Goal: Task Accomplishment & Management: Use online tool/utility

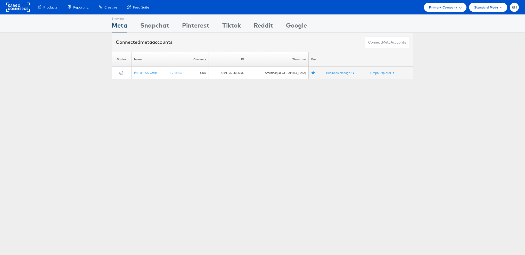
click at [437, 6] on span "Primark Company" at bounding box center [443, 7] width 28 height 5
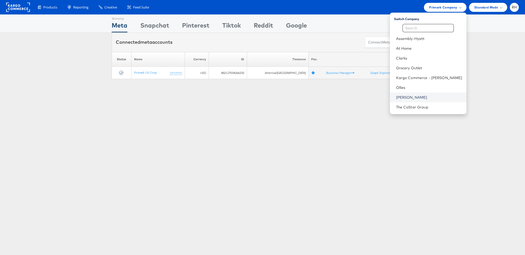
click at [424, 97] on link "[PERSON_NAME]" at bounding box center [429, 97] width 66 height 5
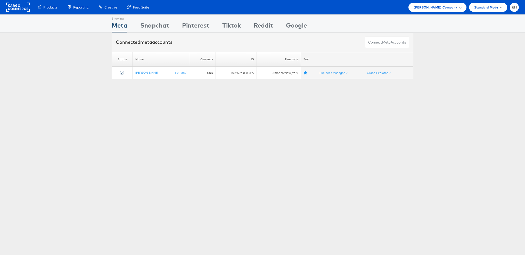
click at [72, 33] on div "Connected meta accounts Connect meta Accounts" at bounding box center [262, 42] width 525 height 19
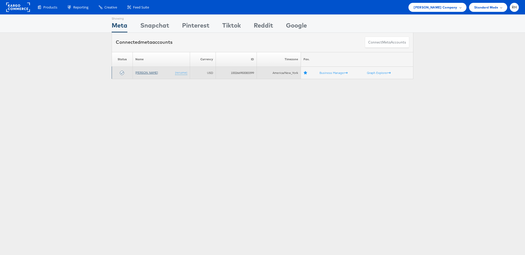
click at [144, 74] on link "[PERSON_NAME]" at bounding box center [146, 73] width 22 height 4
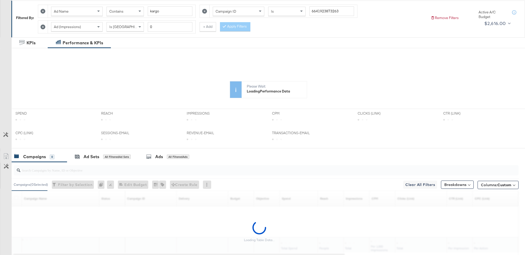
scroll to position [123, 0]
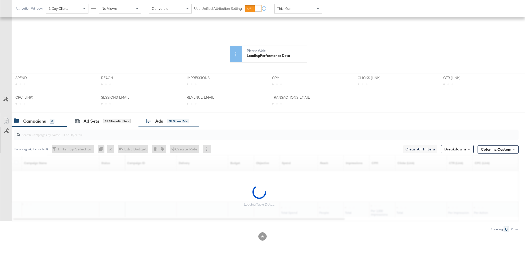
click at [187, 124] on div "Ads All Filtered Ads" at bounding box center [168, 121] width 61 height 11
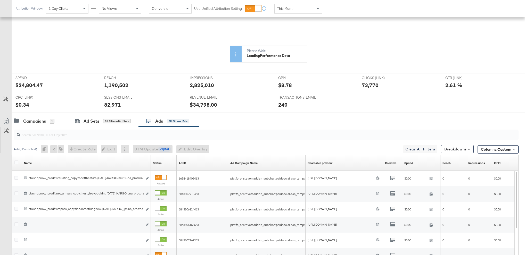
scroll to position [128, 0]
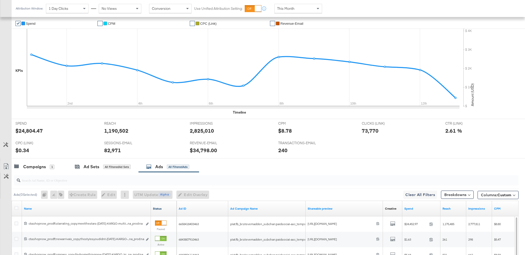
click at [164, 210] on link "Status" at bounding box center [164, 209] width 22 height 4
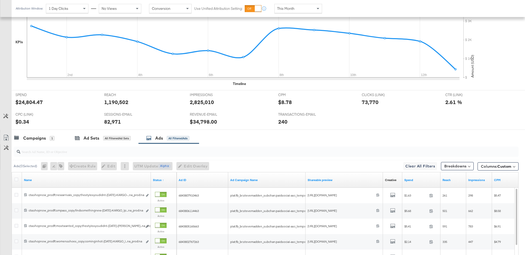
scroll to position [242, 0]
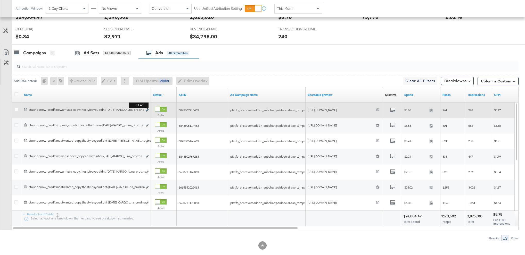
click at [147, 110] on icon "link" at bounding box center [147, 110] width 3 height 3
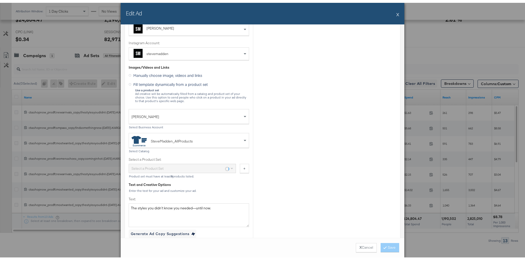
scroll to position [96, 0]
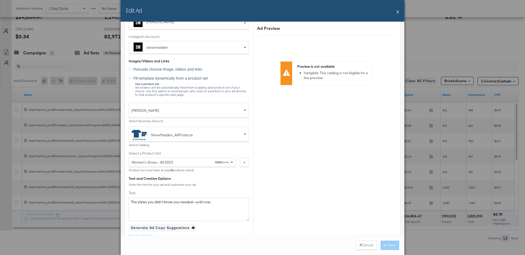
click at [397, 10] on button "X" at bounding box center [397, 11] width 3 height 10
